Goal: Information Seeking & Learning: Understand process/instructions

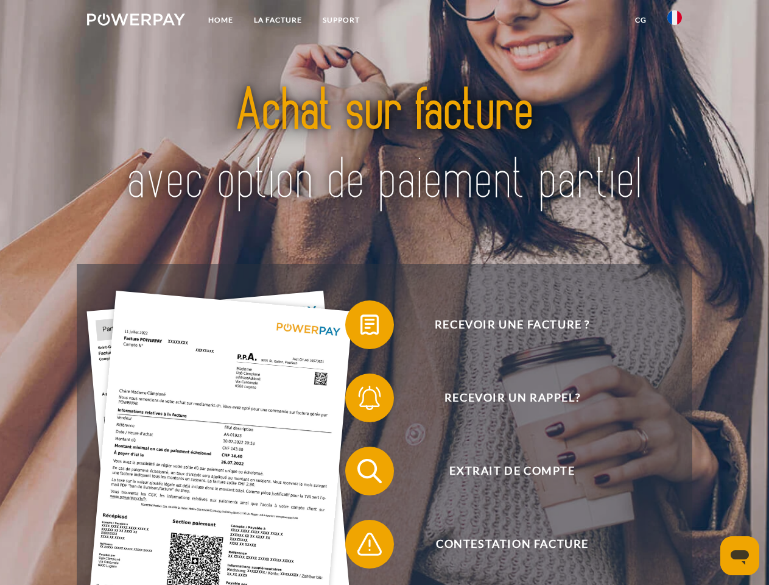
click at [136, 21] on img at bounding box center [136, 19] width 98 height 12
click at [675, 21] on img at bounding box center [675, 17] width 15 height 15
click at [641, 20] on link "CG" at bounding box center [641, 20] width 32 height 22
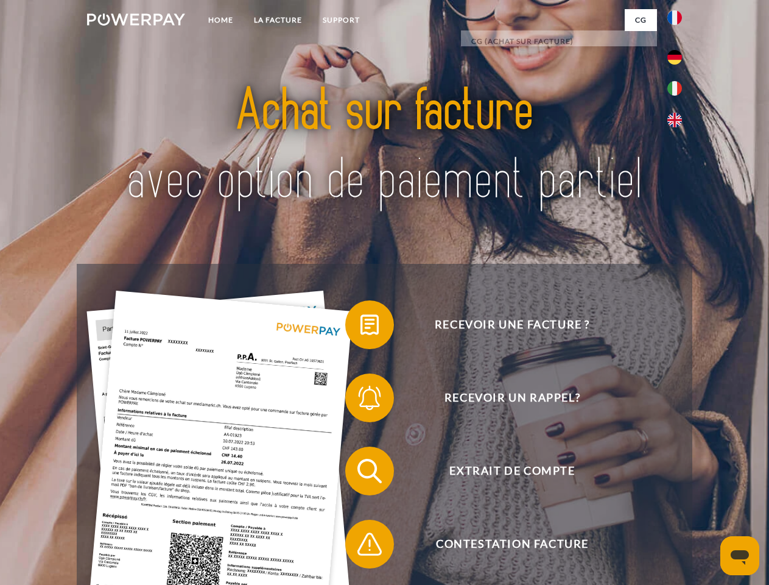
click at [361, 327] on span at bounding box center [351, 324] width 61 height 61
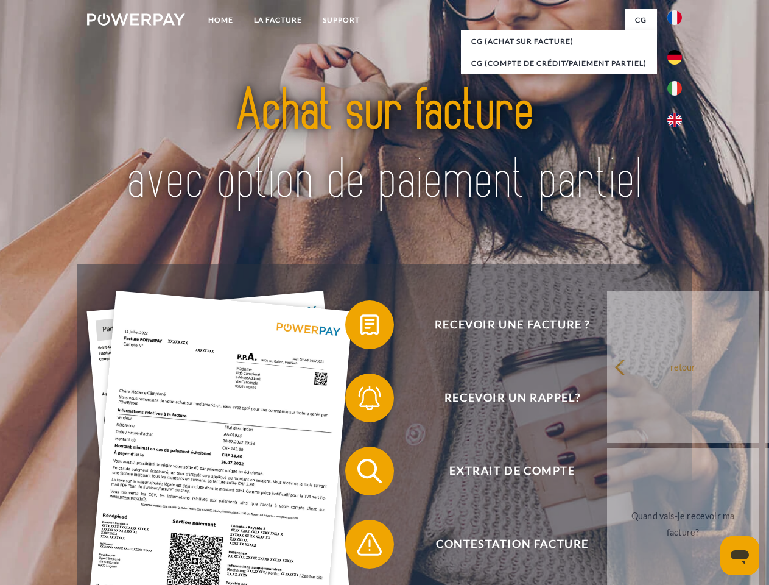
click at [361, 400] on span at bounding box center [351, 397] width 61 height 61
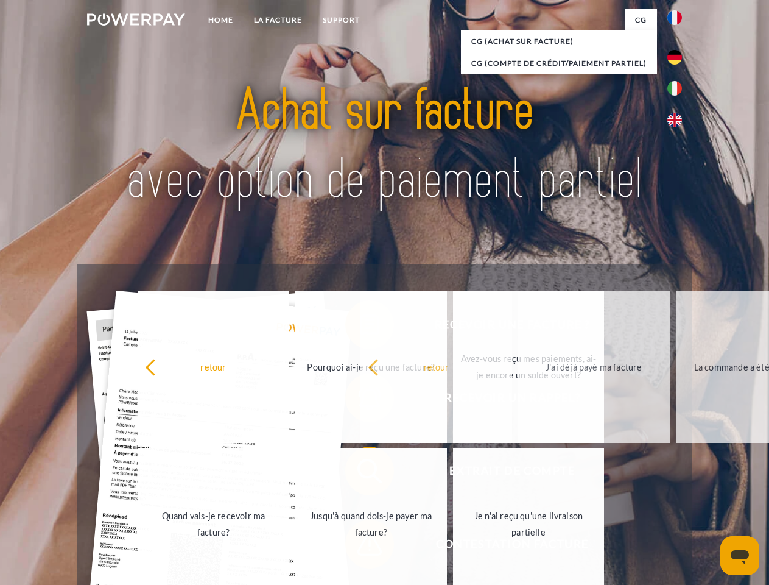
click at [361, 546] on span at bounding box center [351, 544] width 61 height 61
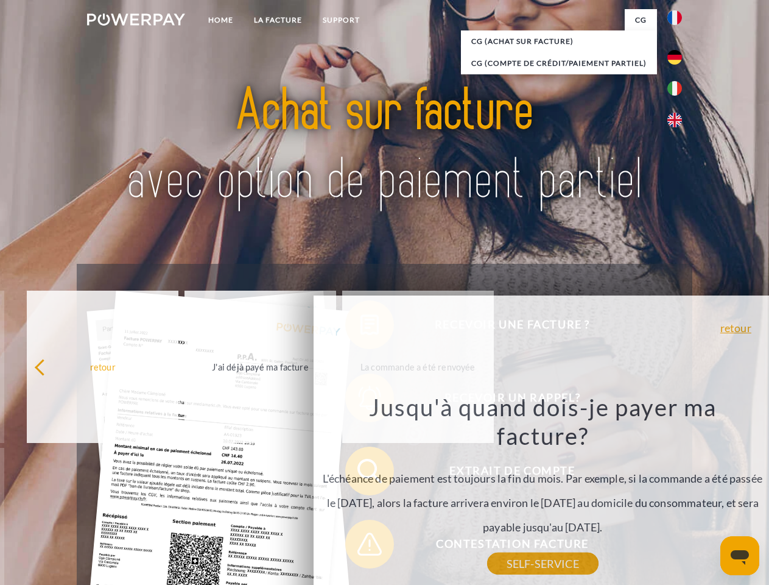
click at [740, 556] on icon "Ouvrir la fenêtre de messagerie" at bounding box center [740, 557] width 18 height 15
